Goal: Find specific page/section: Find specific page/section

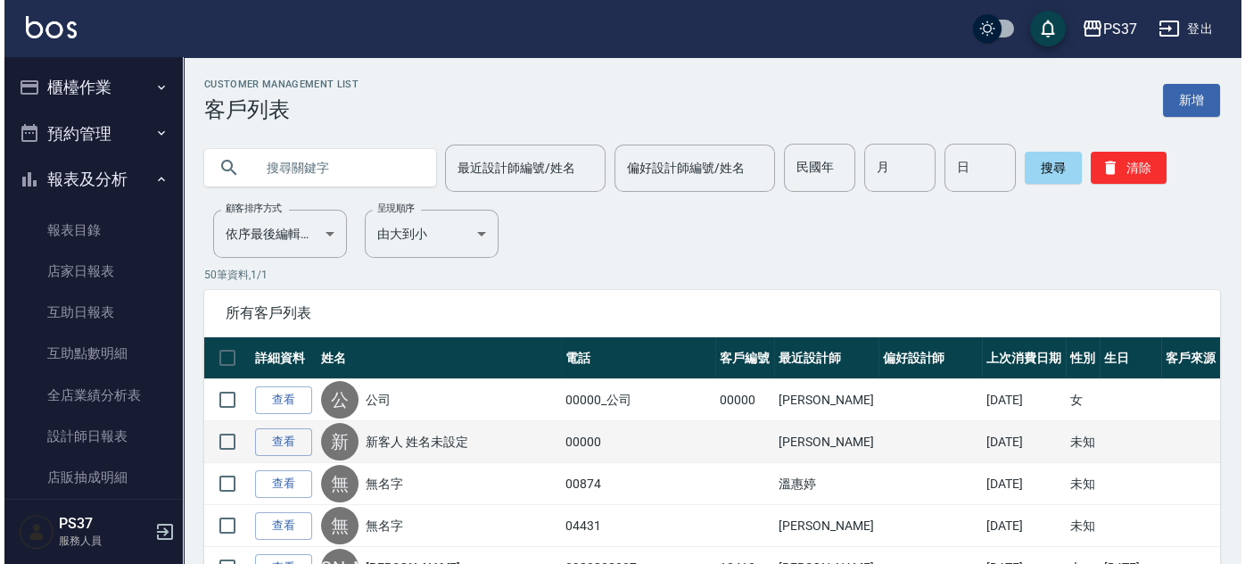
scroll to position [299, 0]
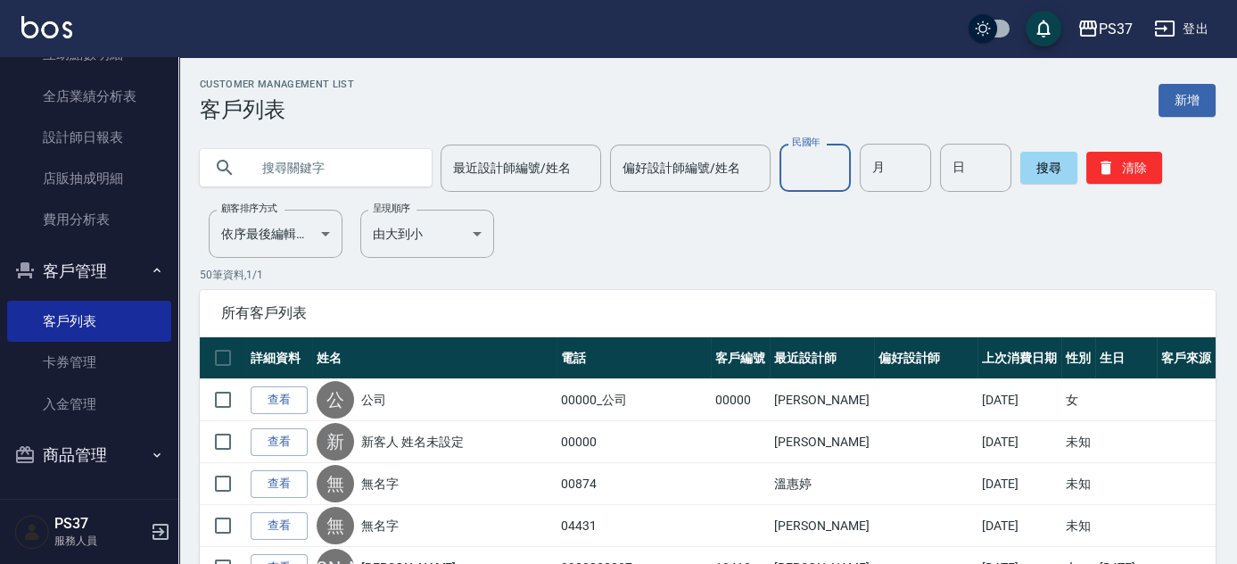
drag, startPoint x: 835, startPoint y: 169, endPoint x: 847, endPoint y: 186, distance: 21.0
click at [835, 169] on input "民國年" at bounding box center [814, 168] width 71 height 48
type input "90"
type input "12"
type input "28"
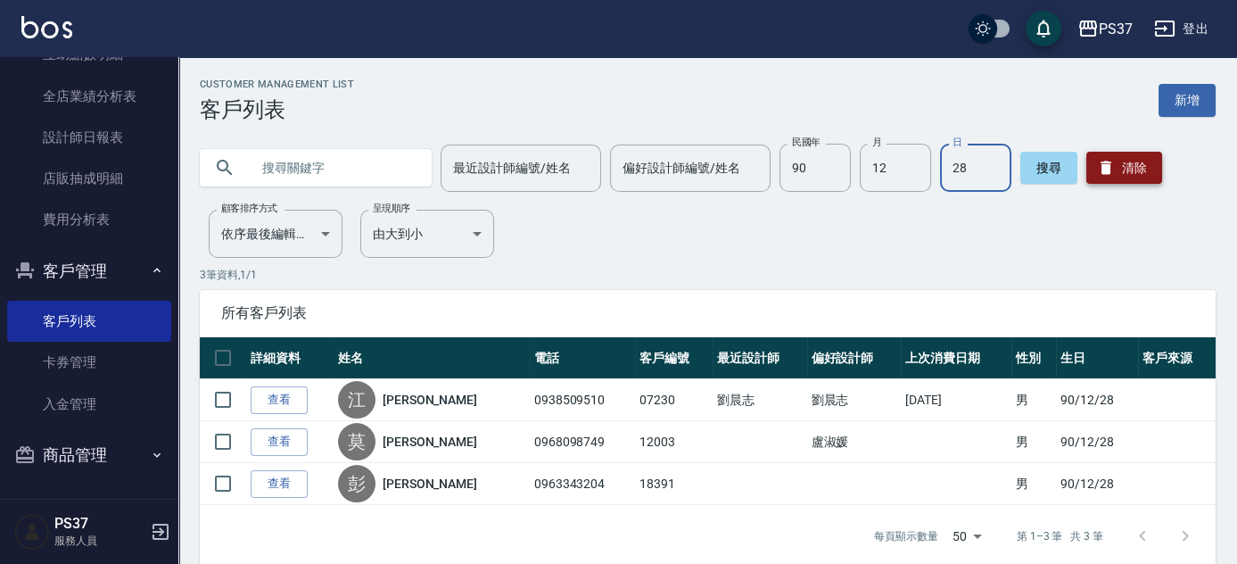
click at [1104, 155] on button "清除" at bounding box center [1124, 168] width 76 height 32
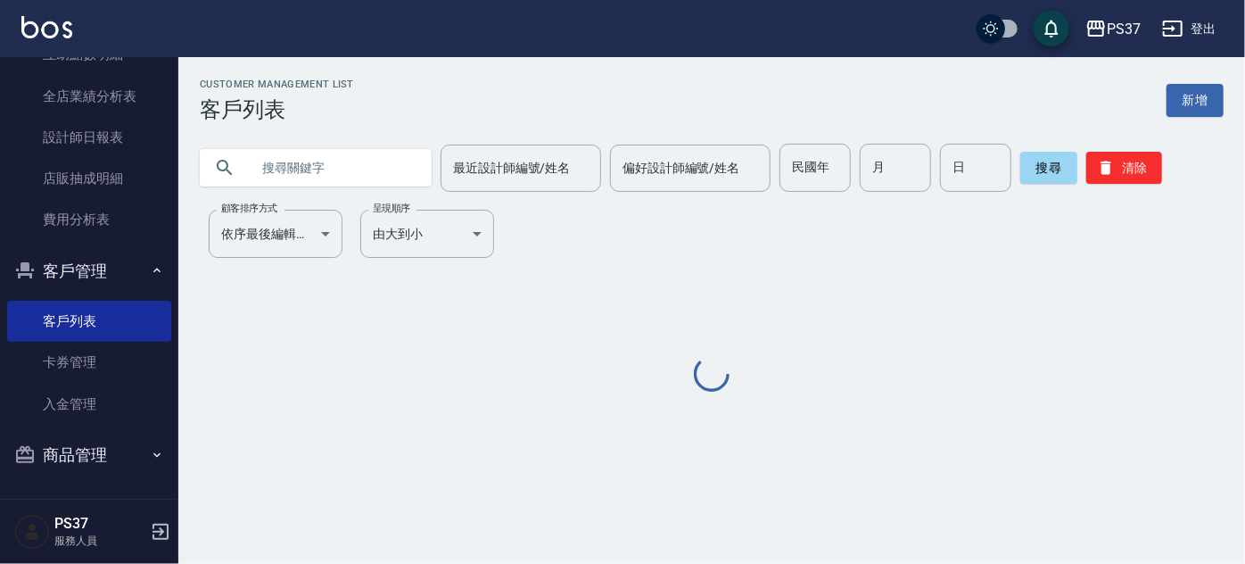
click at [804, 161] on input "民國年" at bounding box center [814, 168] width 71 height 48
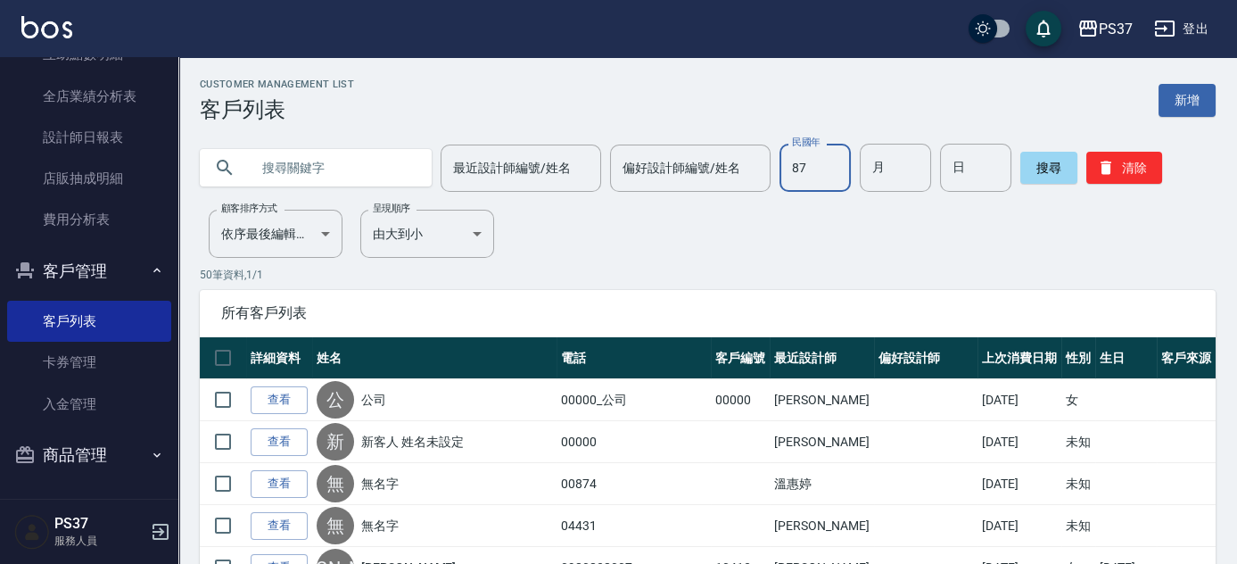
type input "87"
type input "09"
type input "08"
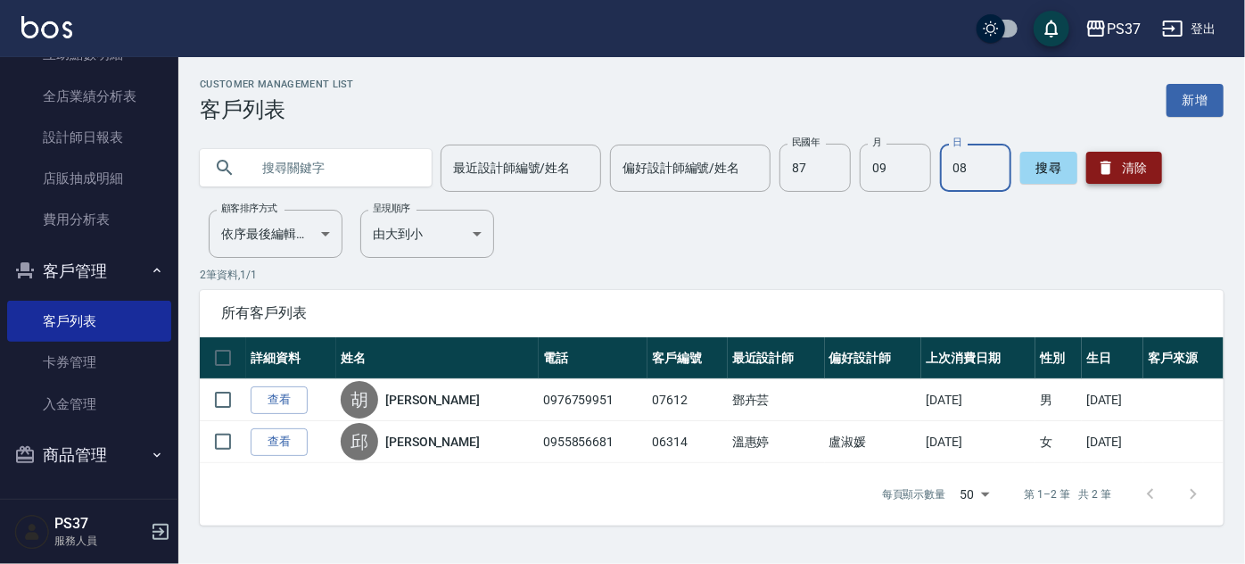
click at [1117, 169] on button "清除" at bounding box center [1124, 168] width 76 height 32
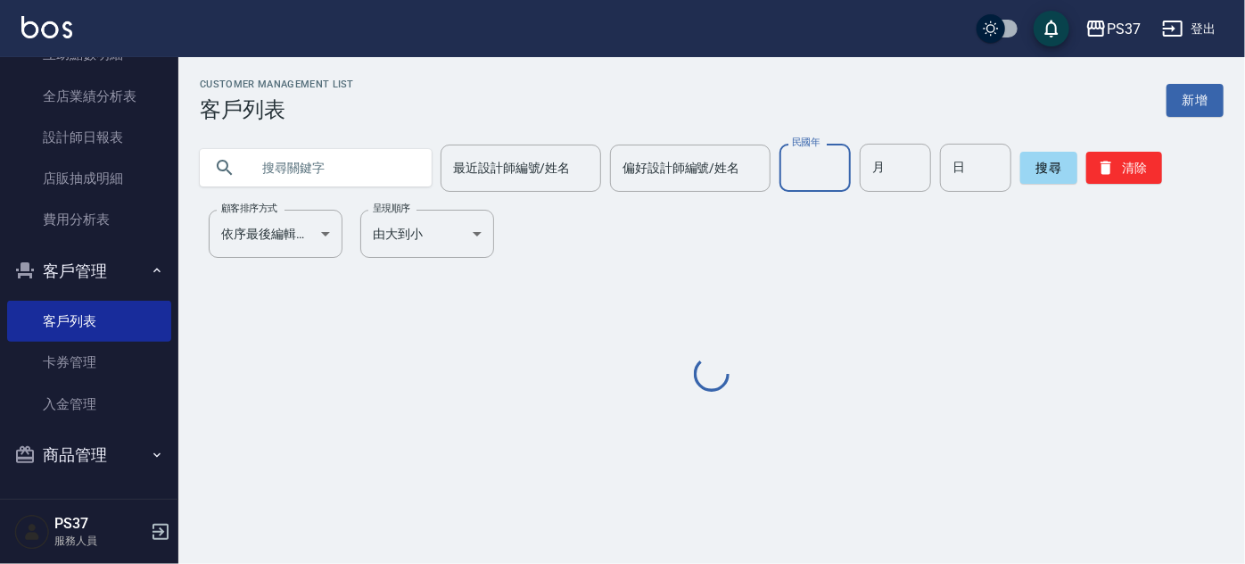
click at [815, 172] on input "民國年" at bounding box center [814, 168] width 71 height 48
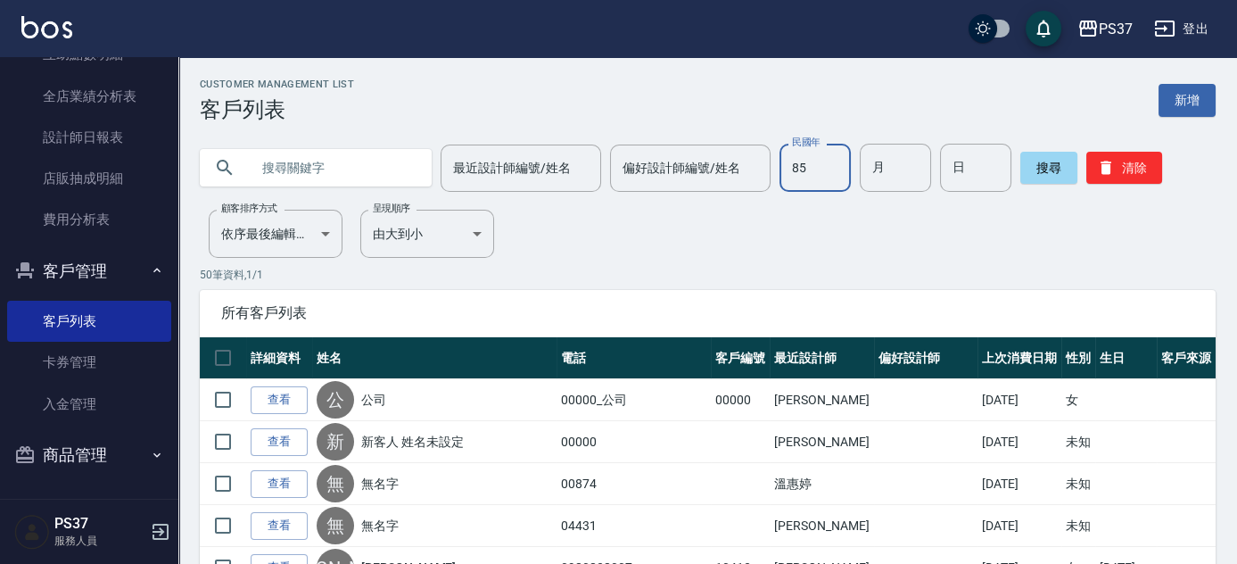
type input "85"
type input "01"
type input "29"
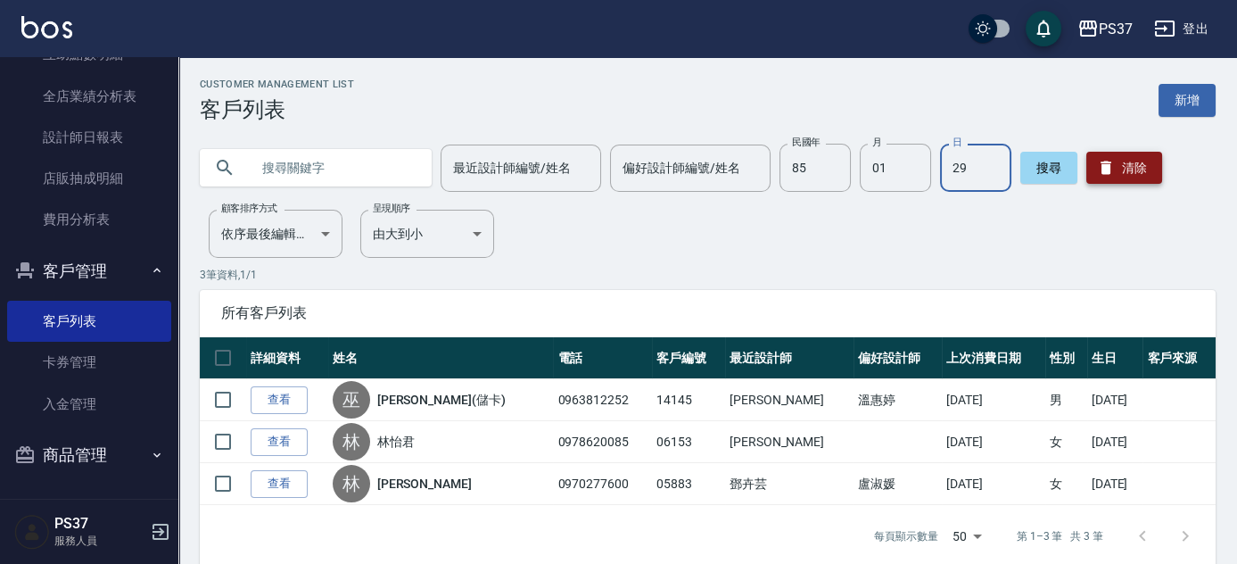
click at [1144, 169] on button "清除" at bounding box center [1124, 168] width 76 height 32
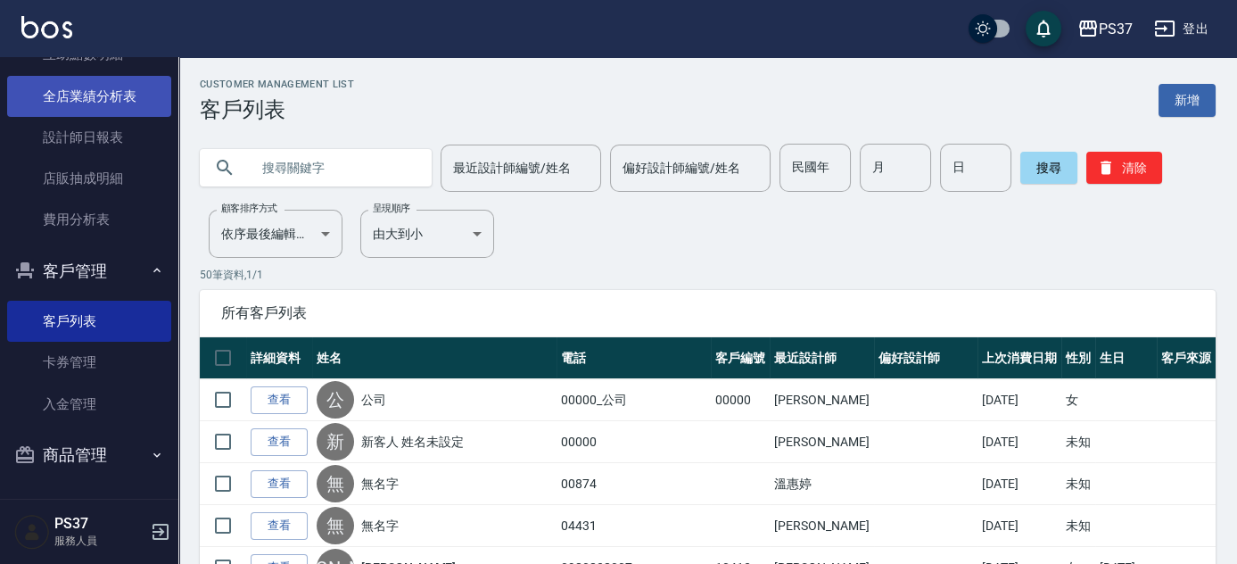
click at [123, 108] on link "全店業績分析表" at bounding box center [89, 96] width 164 height 41
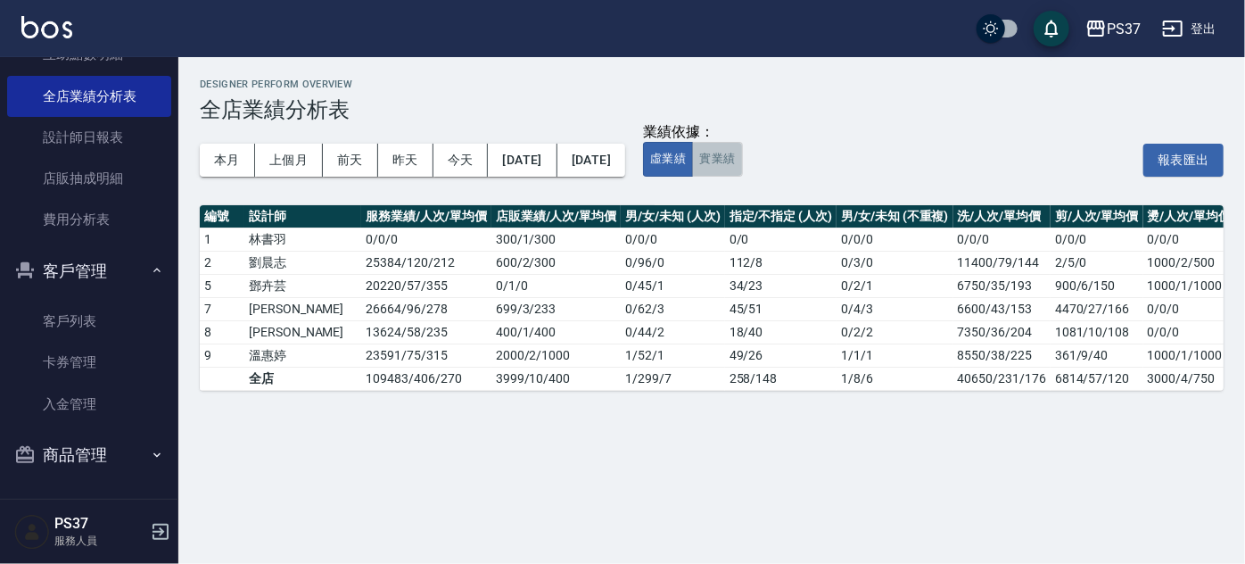
click at [742, 165] on button "實業績" at bounding box center [717, 159] width 50 height 35
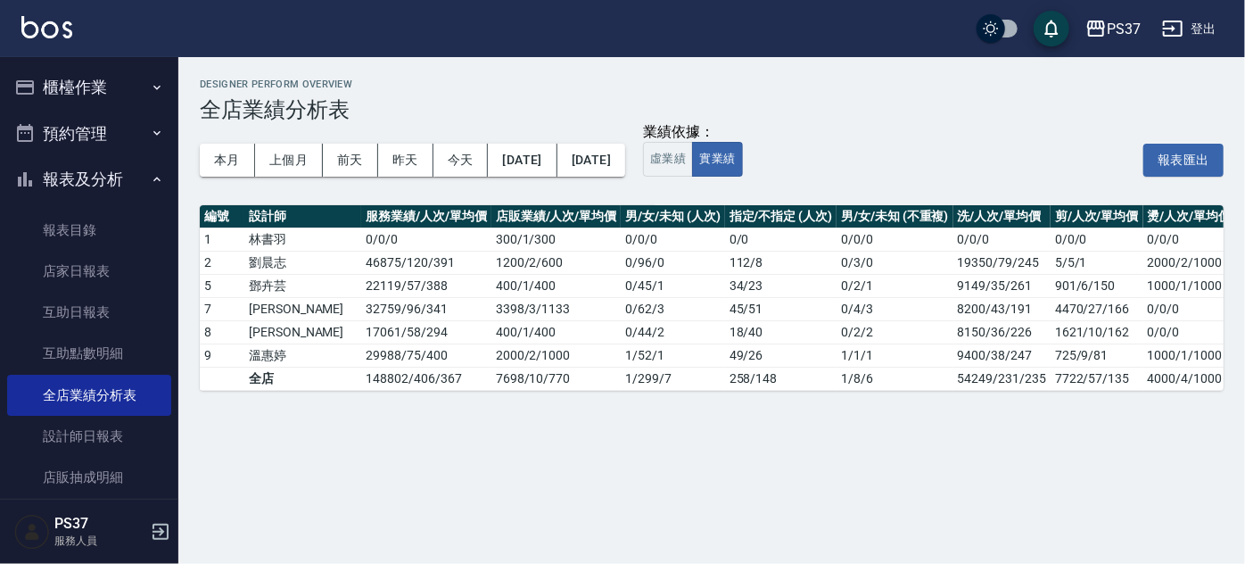
drag, startPoint x: 102, startPoint y: 164, endPoint x: 100, endPoint y: 182, distance: 17.9
click at [102, 166] on button "報表及分析" at bounding box center [89, 179] width 164 height 46
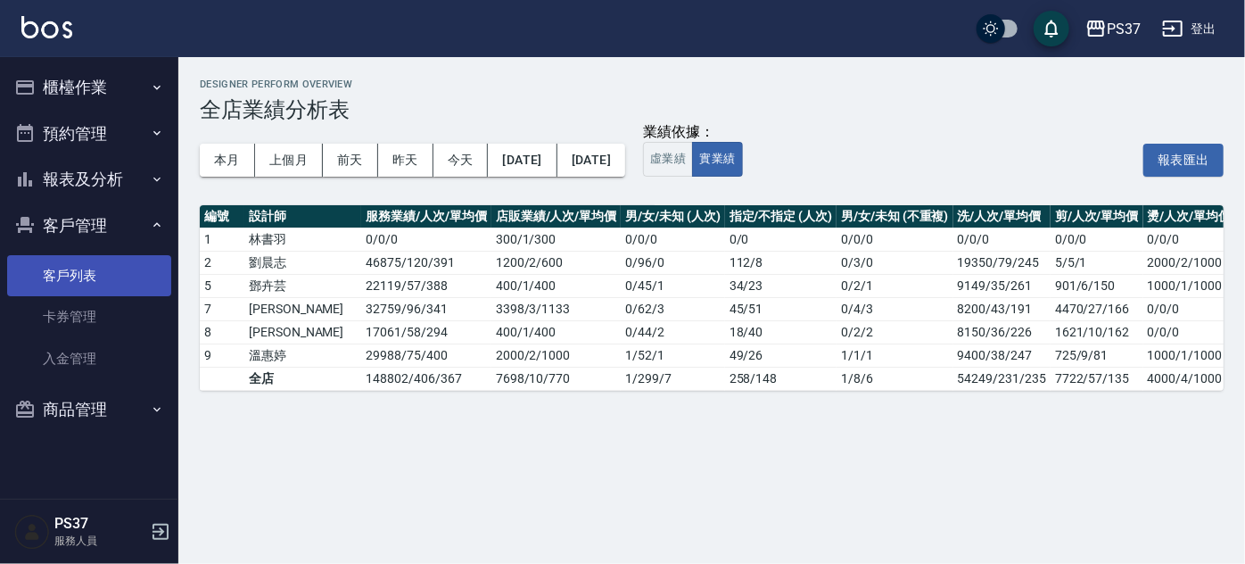
click at [87, 273] on link "客戶列表" at bounding box center [89, 275] width 164 height 41
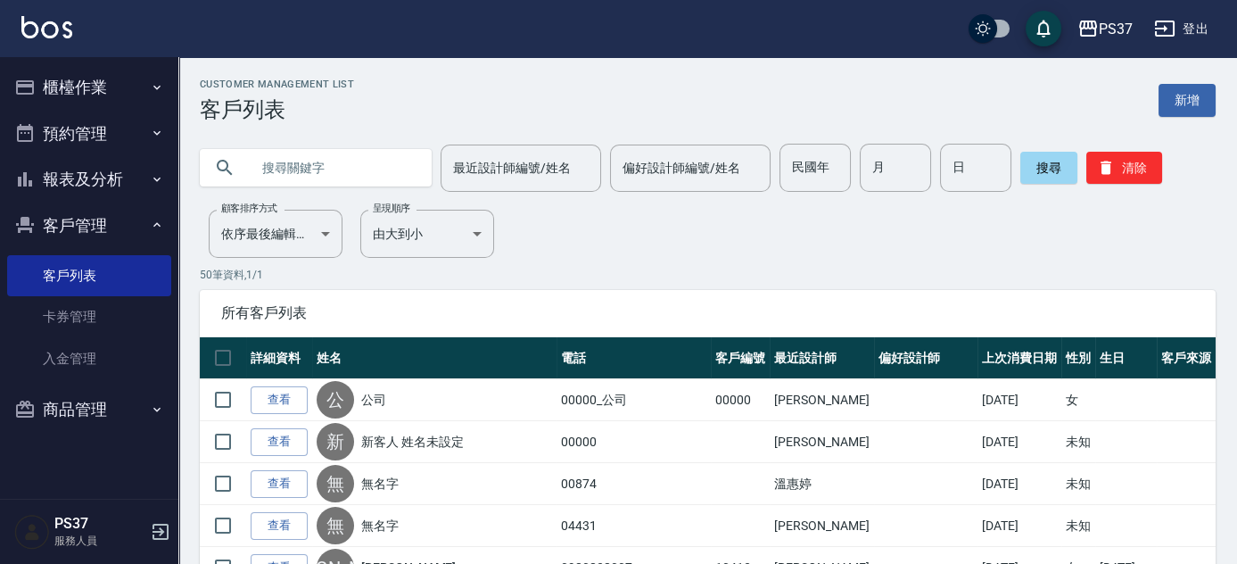
click at [82, 213] on button "客戶管理" at bounding box center [89, 225] width 164 height 46
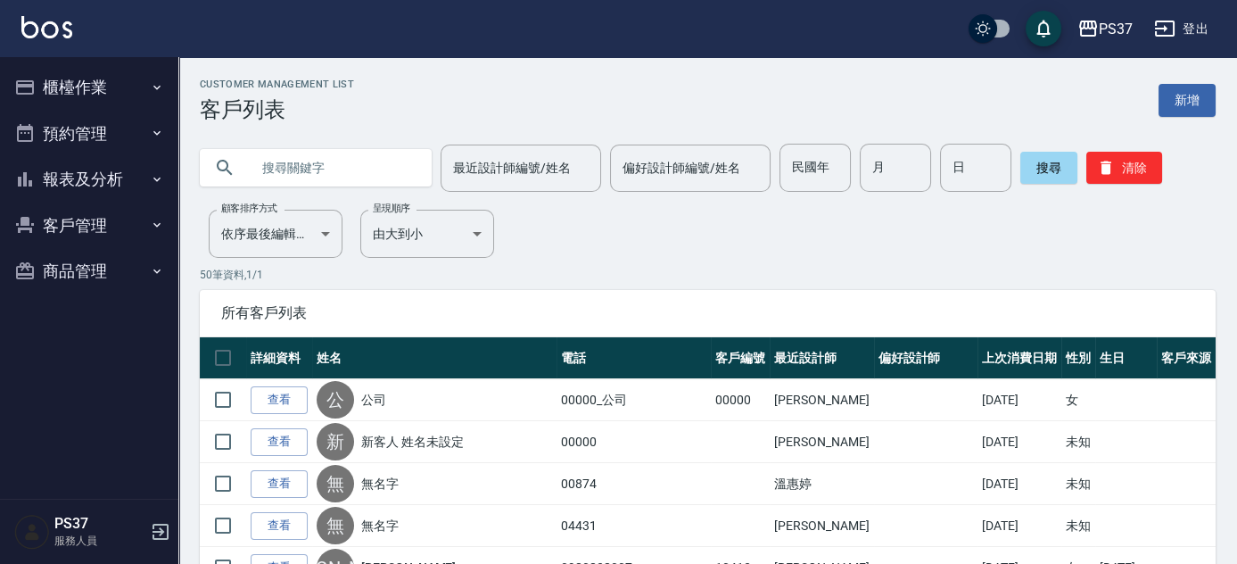
click at [412, 102] on div "Customer Management List 客戶列表 新增" at bounding box center [708, 100] width 1016 height 44
